Goal: Navigation & Orientation: Find specific page/section

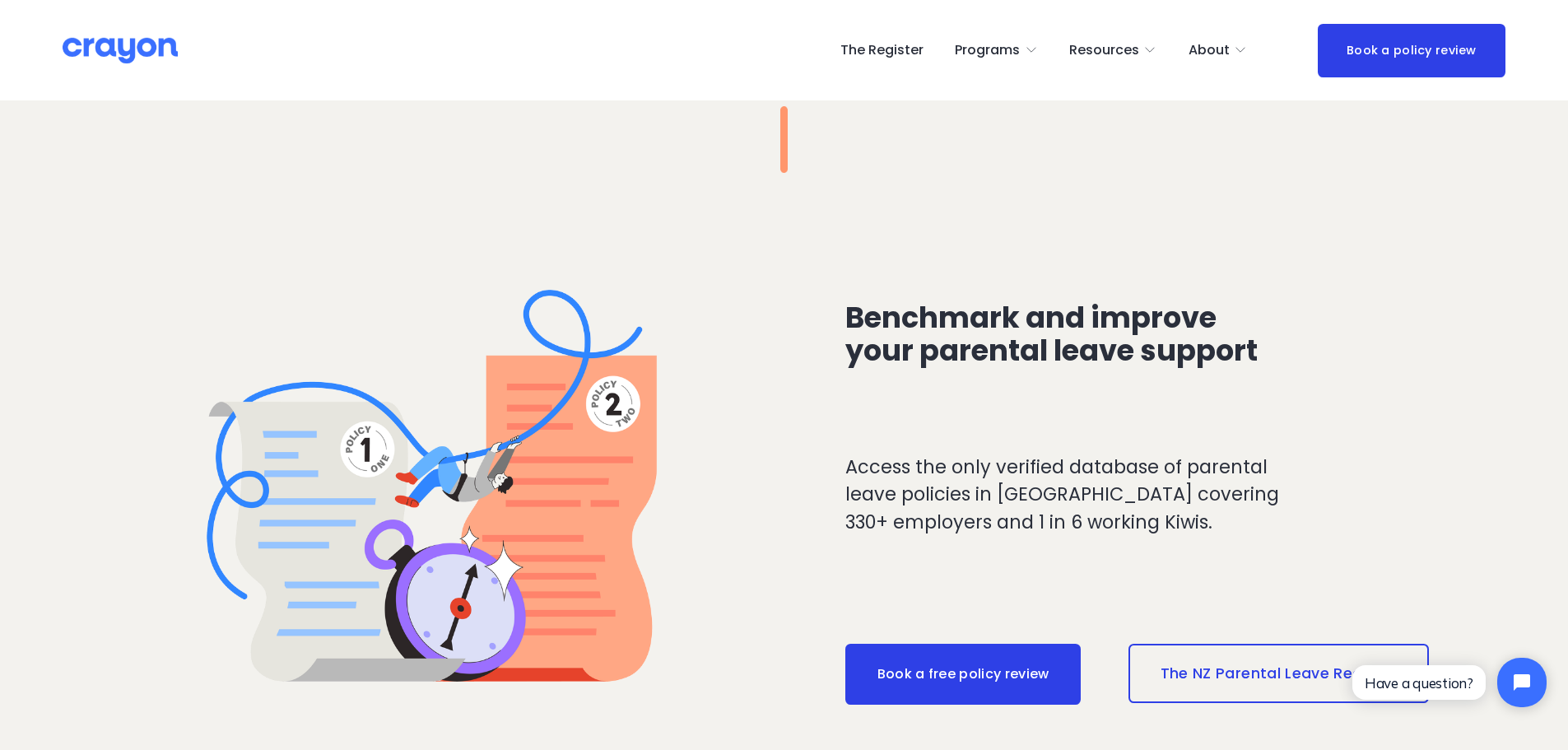
scroll to position [1563, 0]
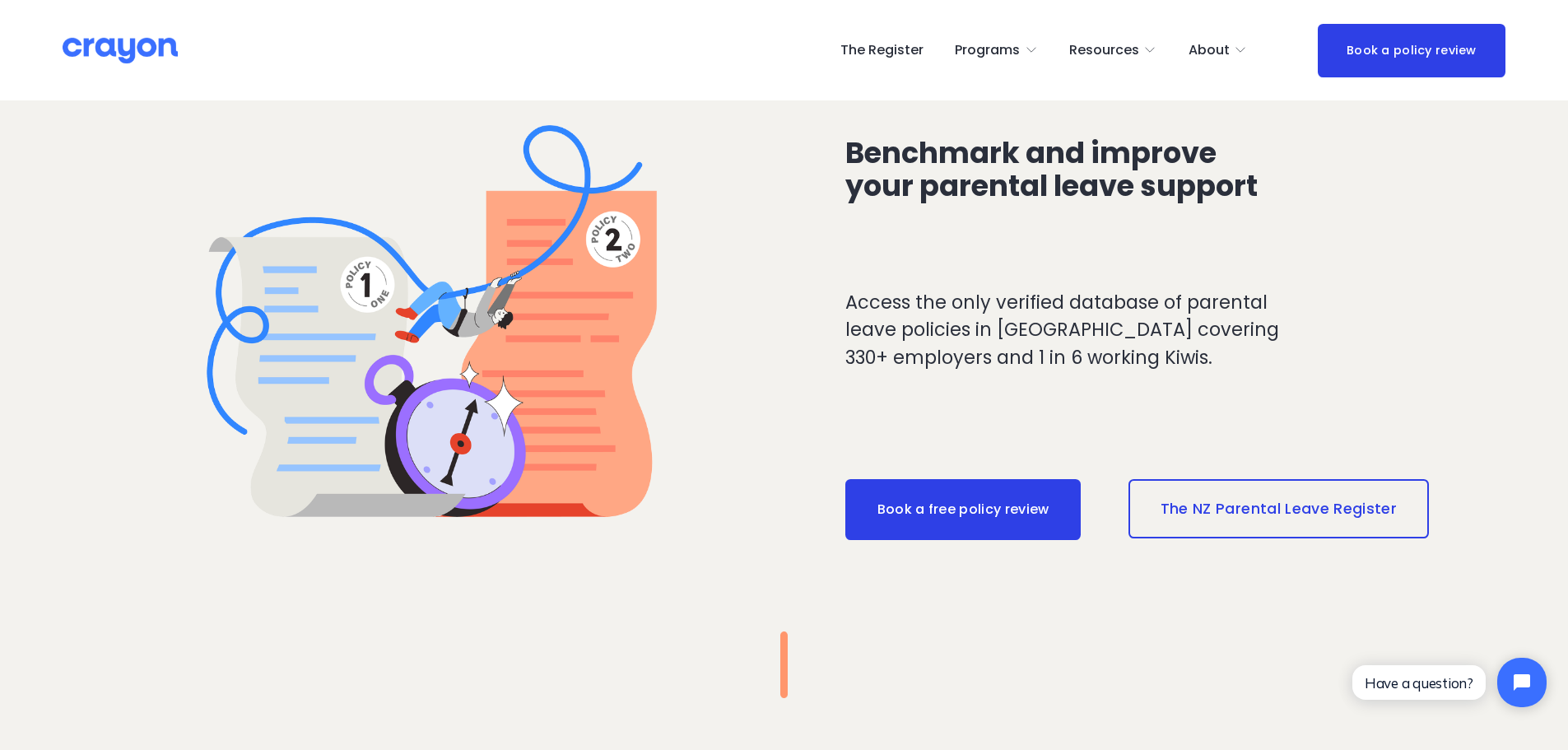
click at [1201, 502] on link "The NZ Parental Leave Register" at bounding box center [1278, 509] width 300 height 60
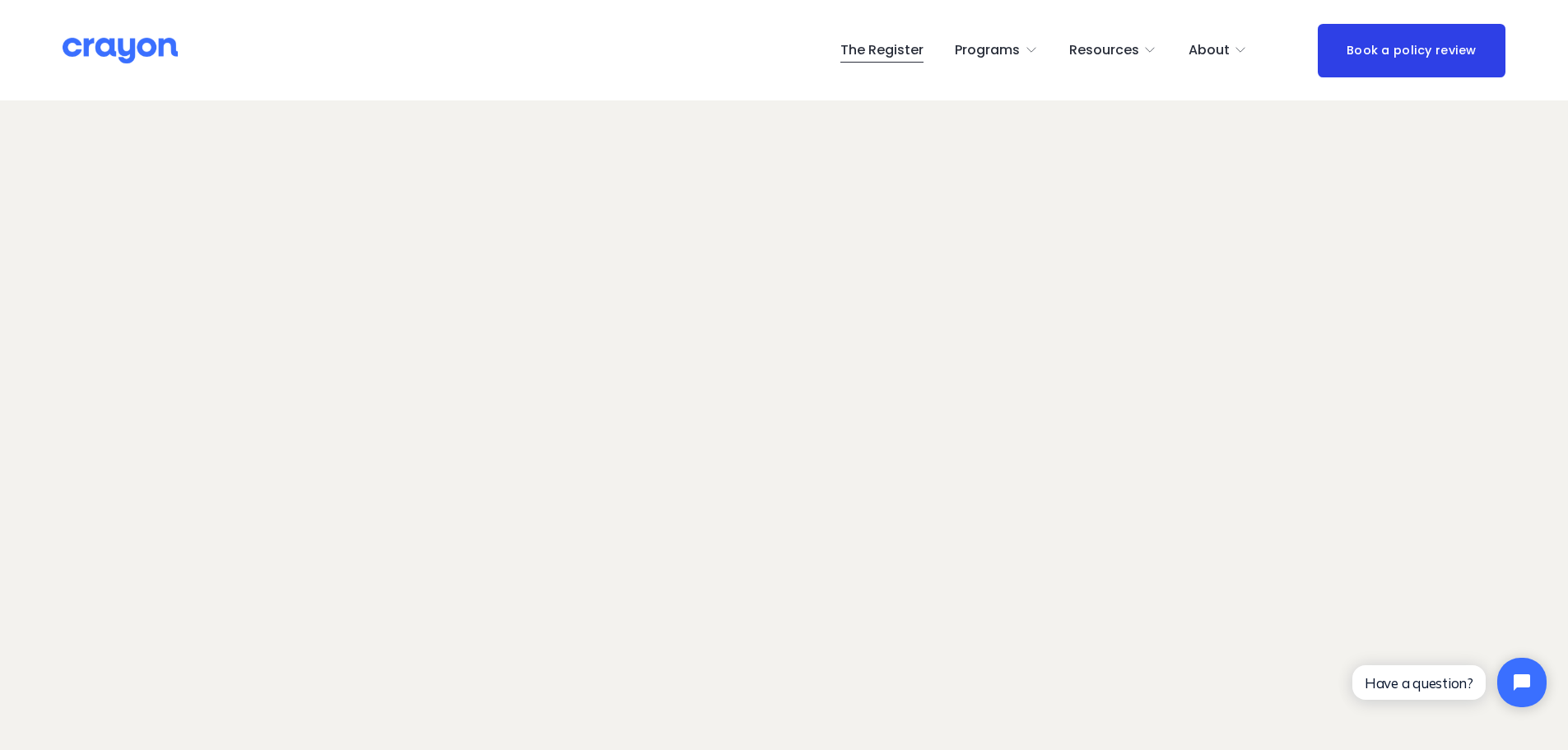
scroll to position [108, 0]
click at [894, 42] on link "The Register" at bounding box center [882, 50] width 83 height 26
click at [896, 47] on link "The Register" at bounding box center [882, 50] width 83 height 26
